Goal: Find specific page/section: Find specific page/section

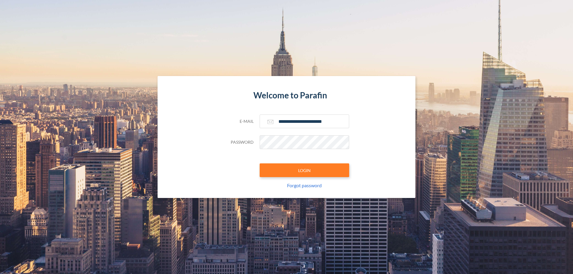
type input "**********"
click at [304, 170] on button "LOGIN" at bounding box center [305, 171] width 90 height 14
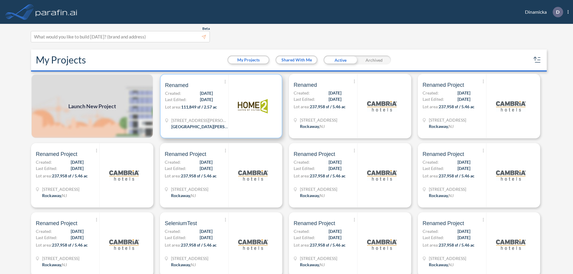
scroll to position [1, 0]
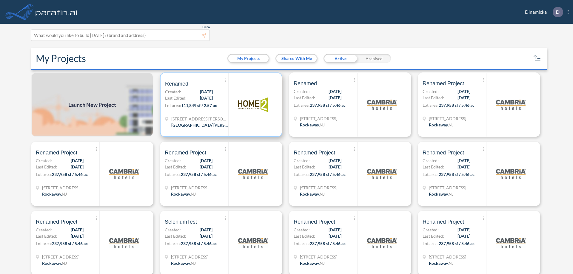
click at [220, 105] on p "Lot area: 111,849 sf / 2.57 ac" at bounding box center [196, 106] width 63 height 9
